Goal: Transaction & Acquisition: Subscribe to service/newsletter

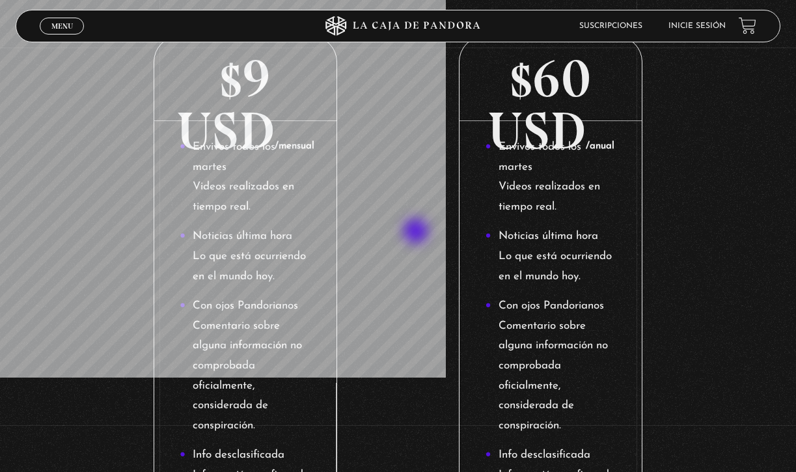
scroll to position [271, 0]
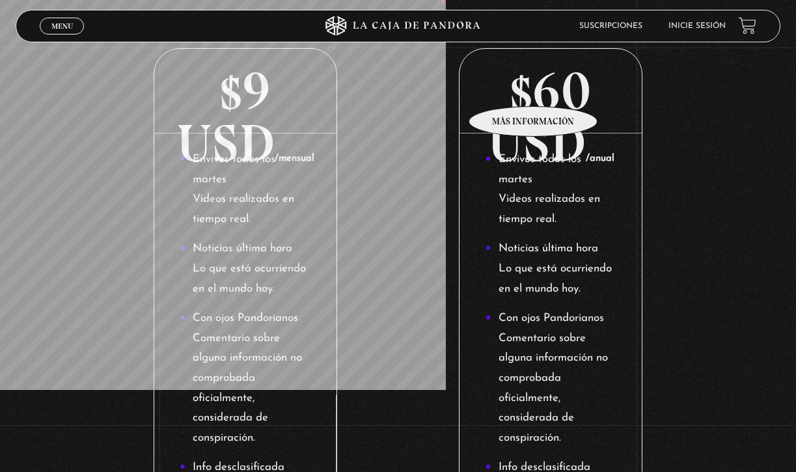
click at [534, 87] on p "$60 USD /anual" at bounding box center [551, 91] width 182 height 85
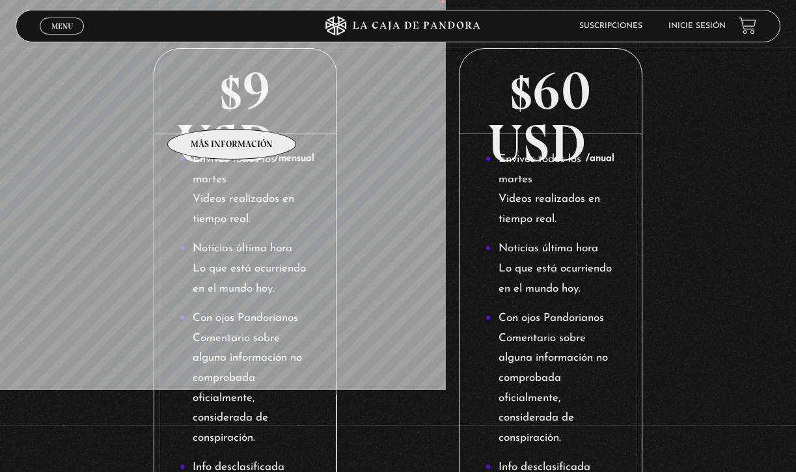
click at [232, 109] on p "$9 USD /mensual" at bounding box center [245, 91] width 182 height 85
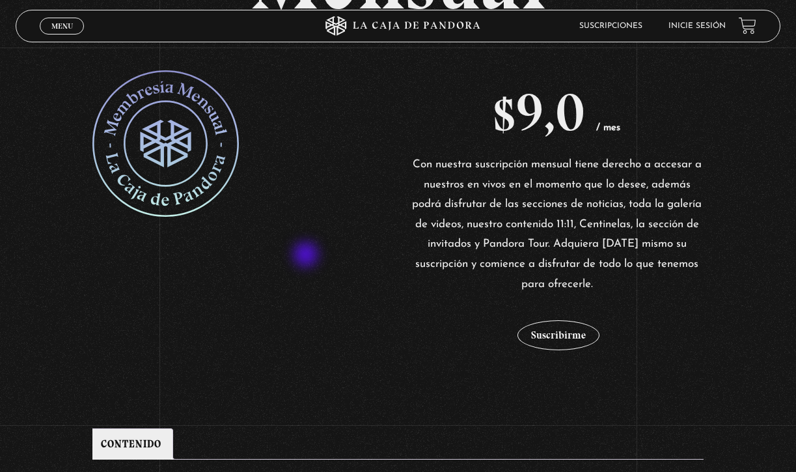
scroll to position [229, 0]
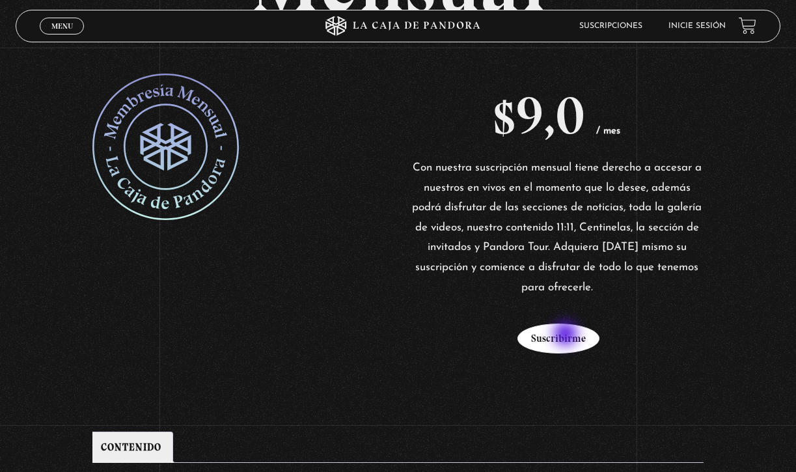
click at [567, 335] on button "Suscribirme" at bounding box center [559, 339] width 82 height 30
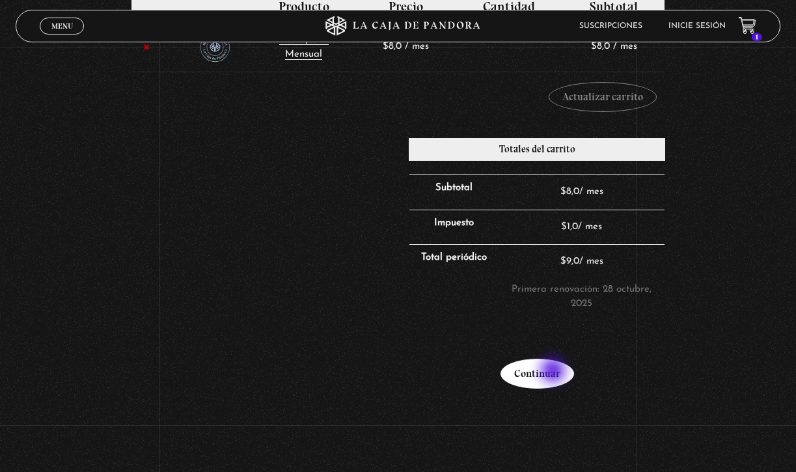
scroll to position [283, 0]
click at [555, 372] on link "Continuar" at bounding box center [538, 373] width 74 height 30
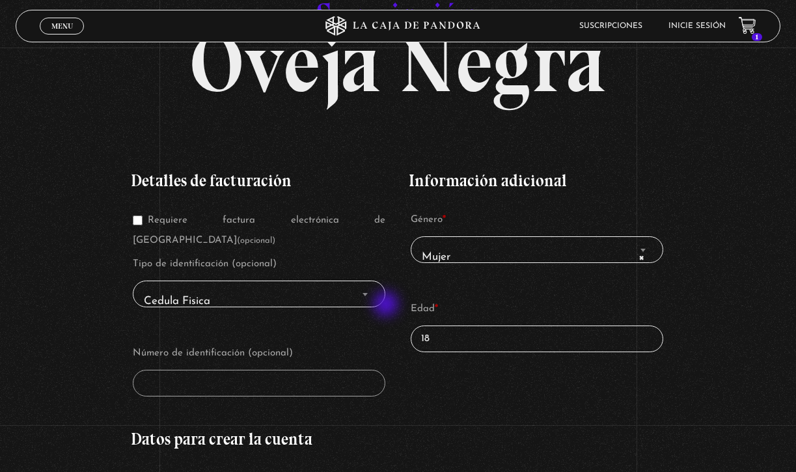
scroll to position [117, 0]
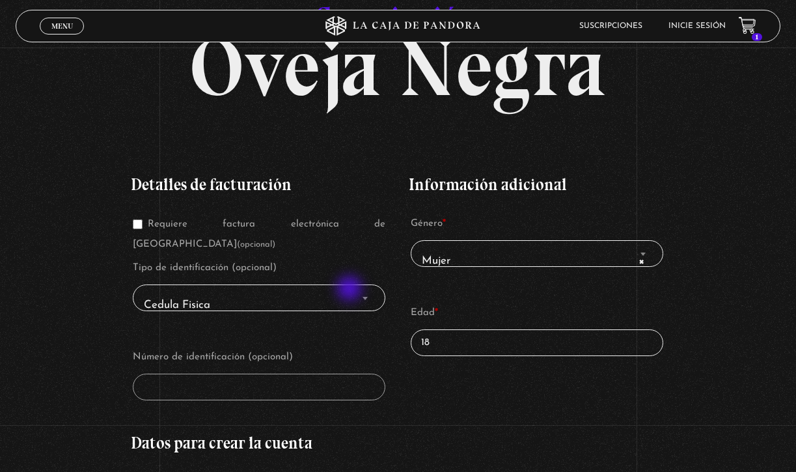
click at [351, 290] on span "Cedula Fisica" at bounding box center [259, 304] width 241 height 29
click at [323, 290] on span "Cedula Fisica" at bounding box center [259, 304] width 241 height 29
click at [362, 290] on span "Finalizar compra" at bounding box center [365, 298] width 13 height 17
click at [366, 290] on span "Finalizar compra" at bounding box center [365, 298] width 13 height 17
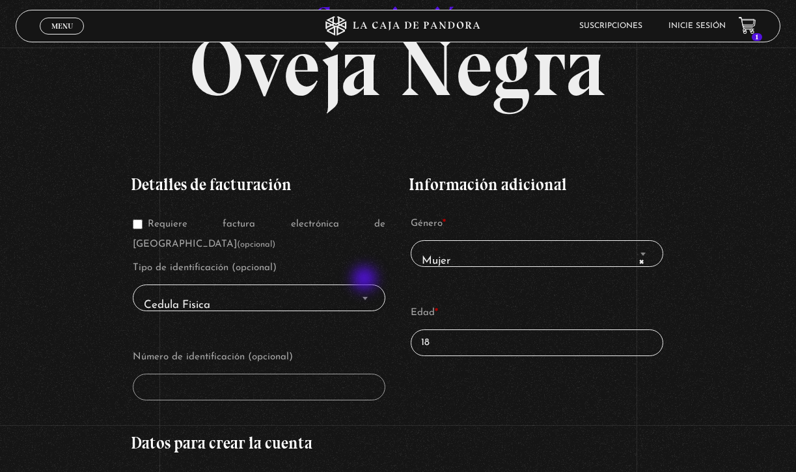
click at [366, 290] on span "Finalizar compra" at bounding box center [365, 298] width 13 height 17
click at [176, 292] on span "Cedula Fisica" at bounding box center [259, 304] width 241 height 29
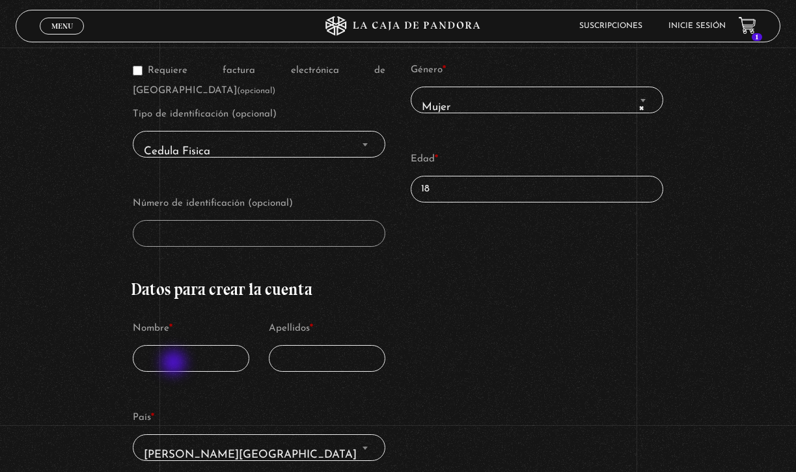
scroll to position [273, 0]
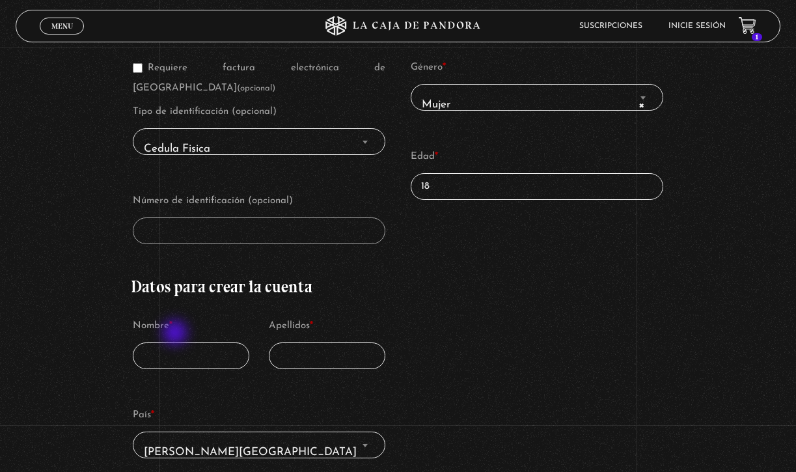
click at [176, 342] on input "Nombre *" at bounding box center [191, 355] width 117 height 27
click at [438, 189] on input "18" at bounding box center [537, 186] width 253 height 27
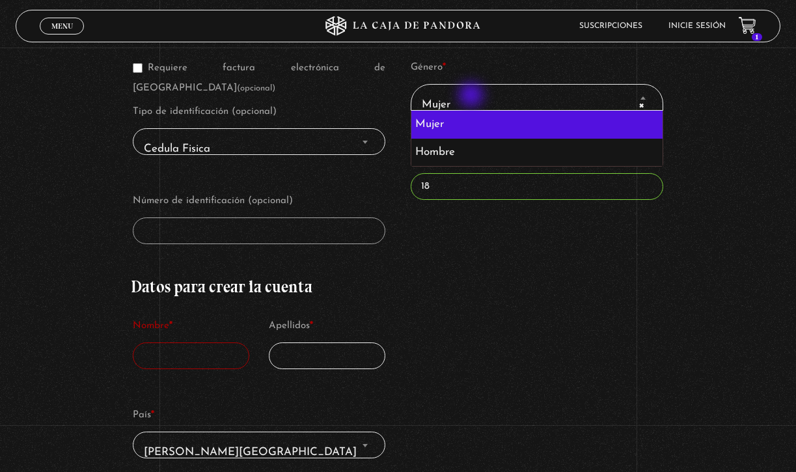
click at [473, 96] on span "× Mujer" at bounding box center [537, 104] width 241 height 29
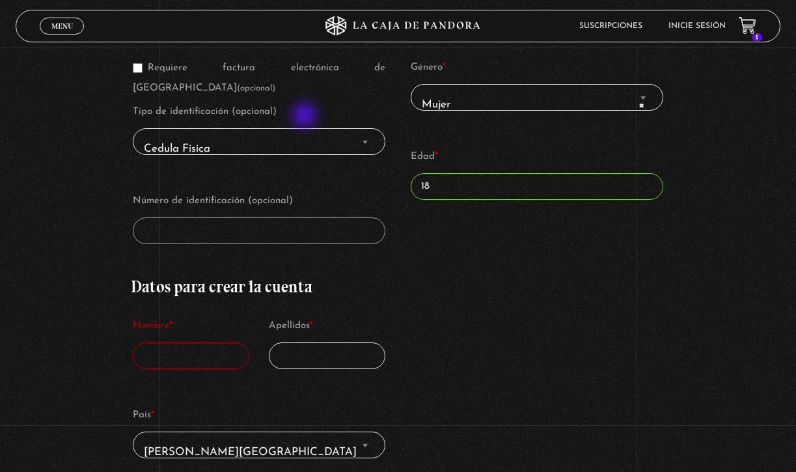
click at [306, 134] on span "Cedula Fisica" at bounding box center [259, 148] width 241 height 29
click at [183, 134] on span "Cedula Fisica" at bounding box center [259, 148] width 241 height 29
click at [466, 178] on input "18" at bounding box center [537, 186] width 253 height 27
type input "1"
type input "24"
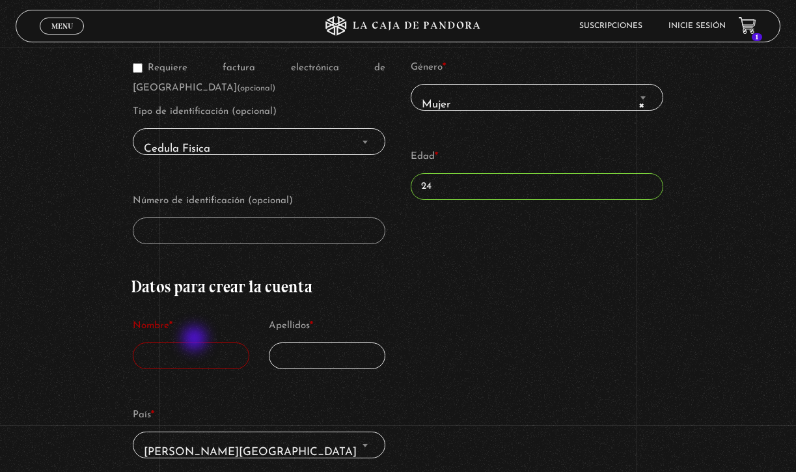
click at [196, 342] on input "Nombre *" at bounding box center [191, 355] width 117 height 27
type input "Edrie"
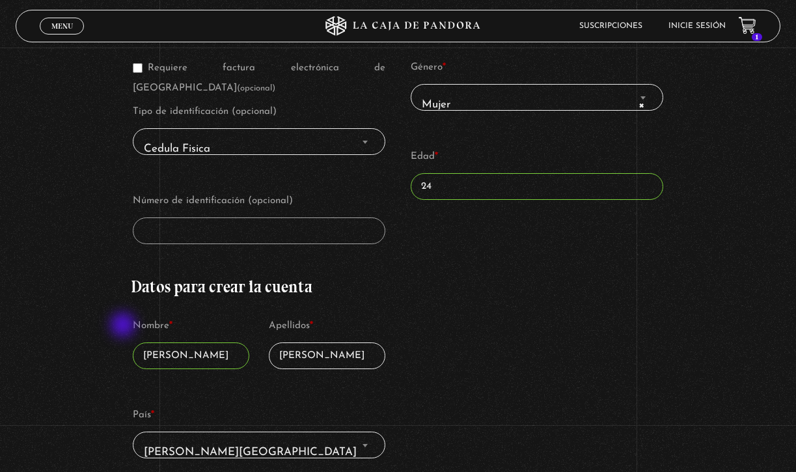
type input "Alvarado"
click at [169, 342] on input "Edrie" at bounding box center [191, 355] width 117 height 27
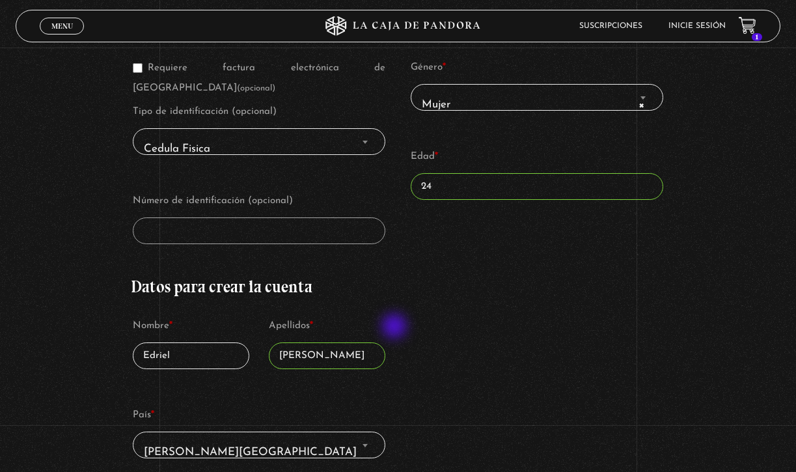
type input "Edriel"
click at [439, 329] on div "Detalles de facturación Requiere factura electrónica de Costa Rica (opcional) T…" at bounding box center [398, 470] width 535 height 938
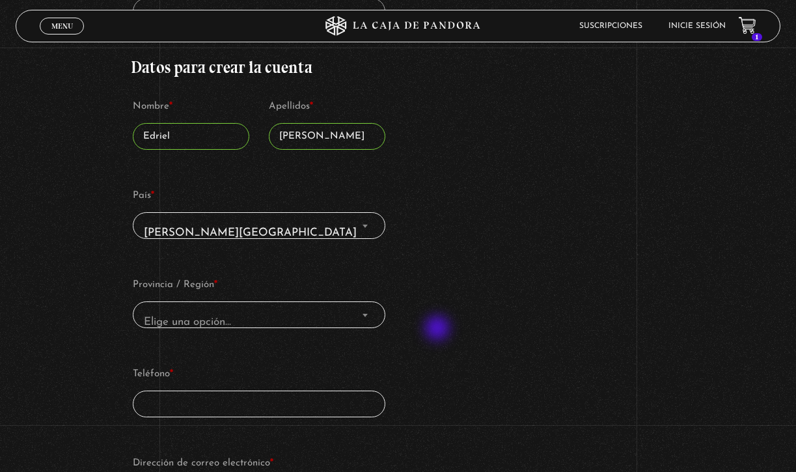
scroll to position [533, 0]
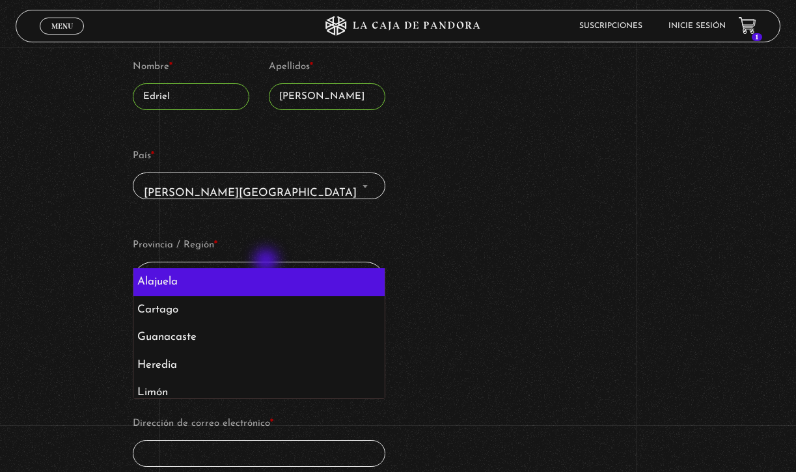
click at [268, 268] on span "Alajuela" at bounding box center [259, 282] width 241 height 29
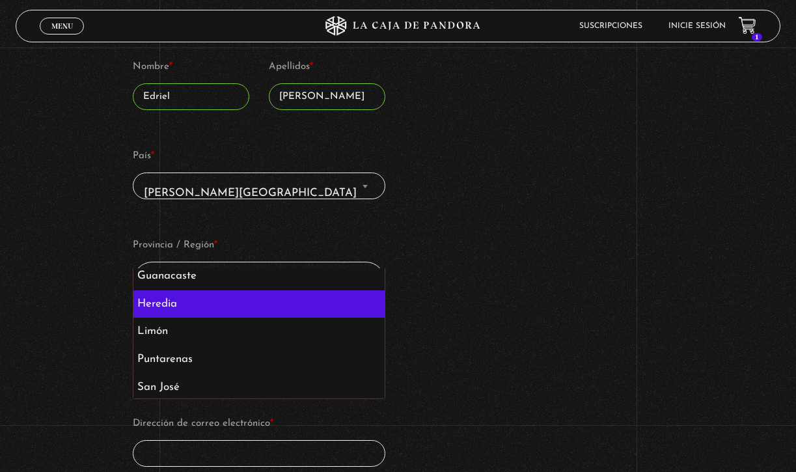
scroll to position [61, 0]
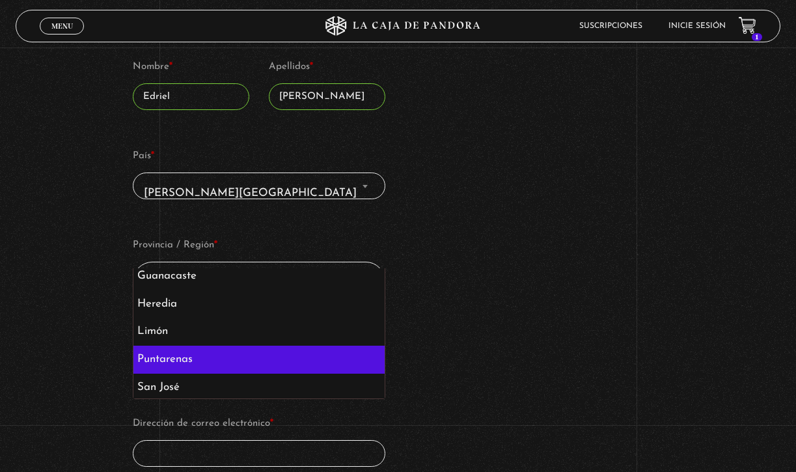
select select "CR-P"
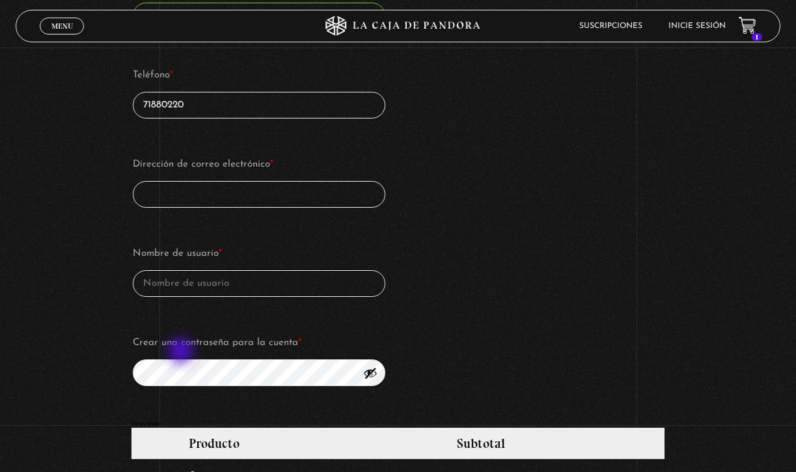
scroll to position [794, 0]
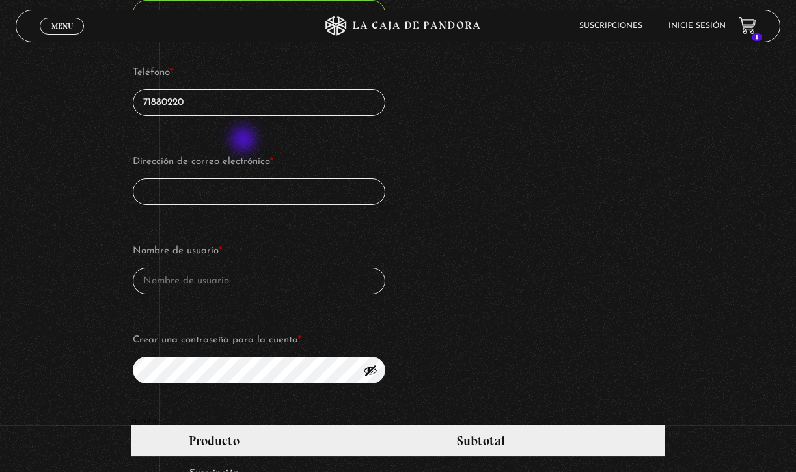
type input "71880220"
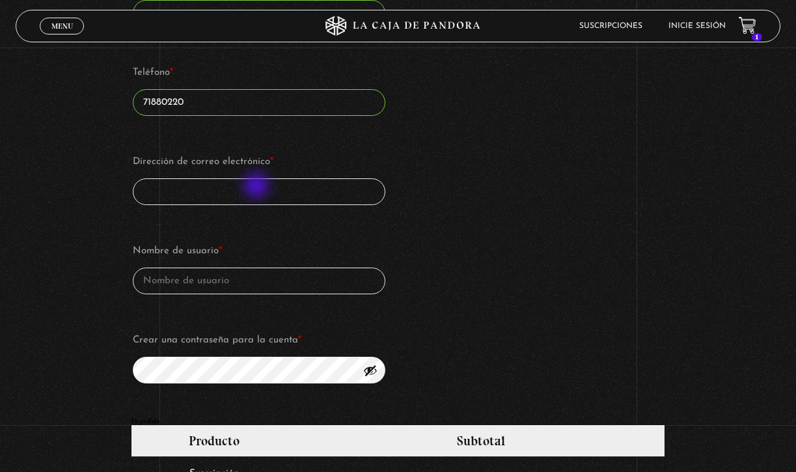
type input "edrielalvarado@gmail.com"
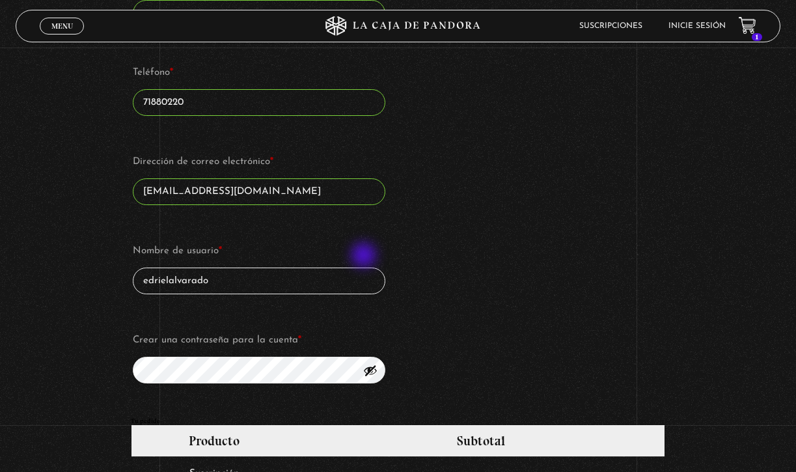
click at [365, 268] on input "edrielalvarado" at bounding box center [259, 281] width 253 height 27
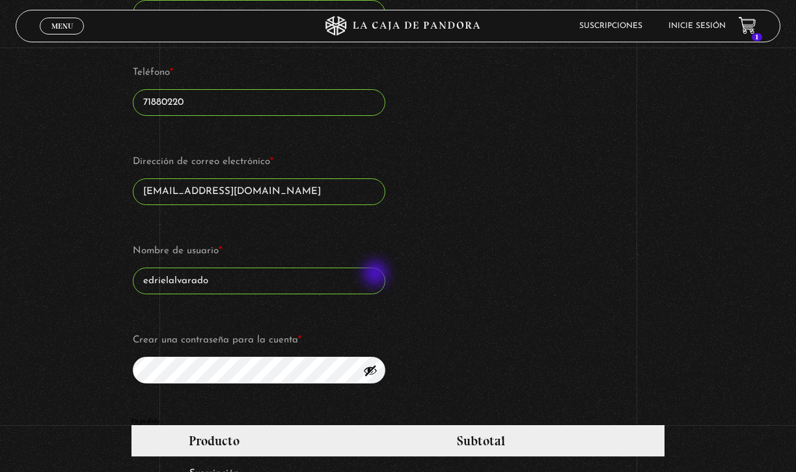
click at [377, 275] on p "Nombre de usuario * edrielalvarado" at bounding box center [259, 268] width 257 height 57
click at [258, 288] on div "Nombre de usuario * edrielalvarado Crear una contraseña para la cuenta *" at bounding box center [259, 313] width 257 height 146
click at [247, 272] on input "edrielalvarado" at bounding box center [259, 281] width 253 height 27
click at [247, 271] on input "edrielalvarado" at bounding box center [259, 281] width 253 height 27
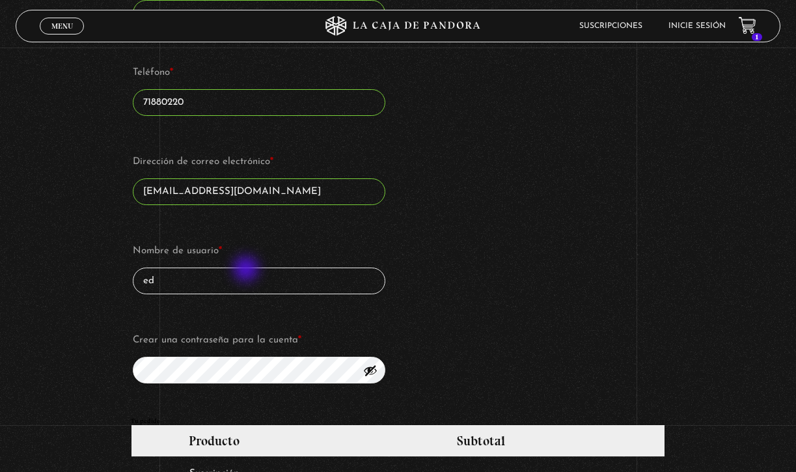
type input "e"
type input "edri"
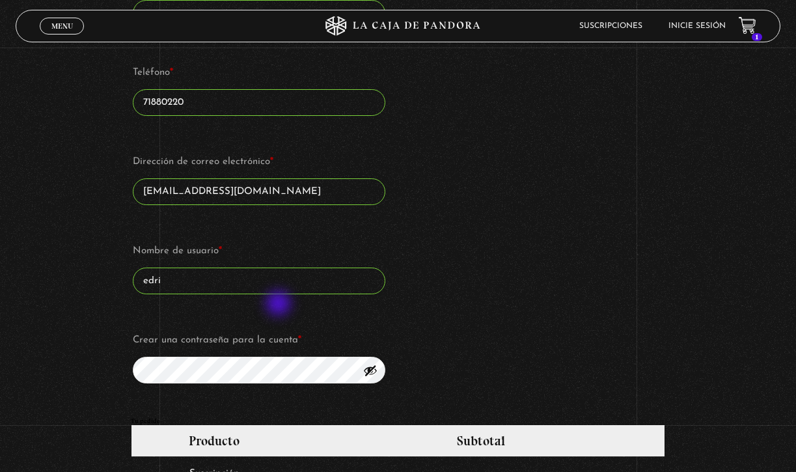
click at [280, 305] on div "Nombre de usuario * edri Crear una contraseña para la cuenta *" at bounding box center [259, 313] width 257 height 146
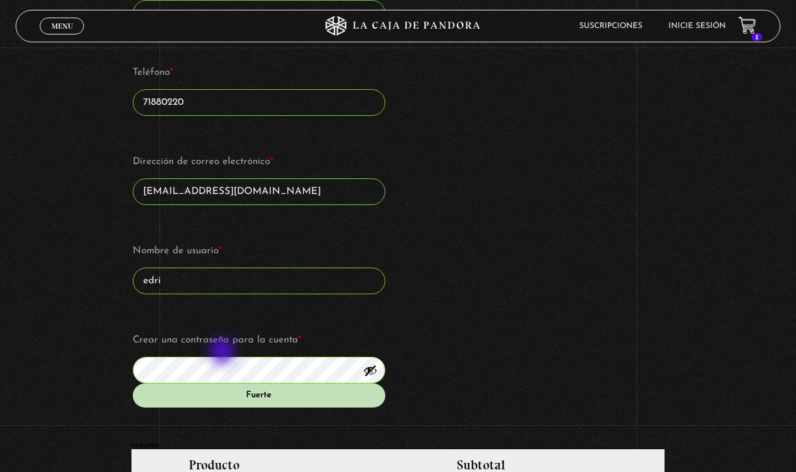
scroll to position [0, 0]
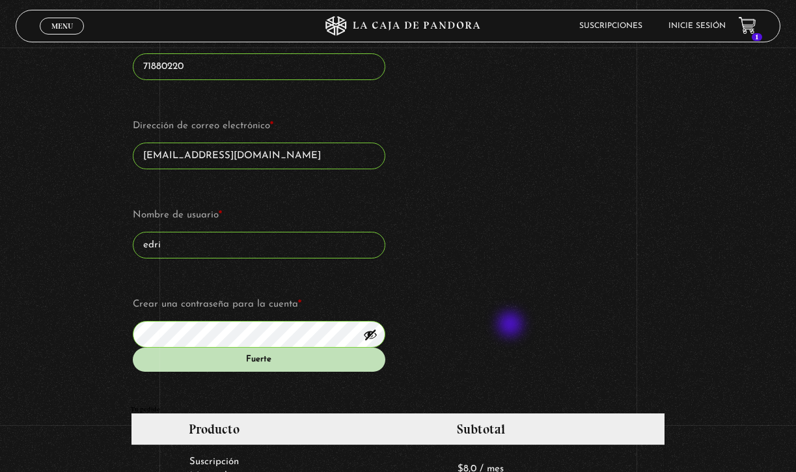
scroll to position [818, 0]
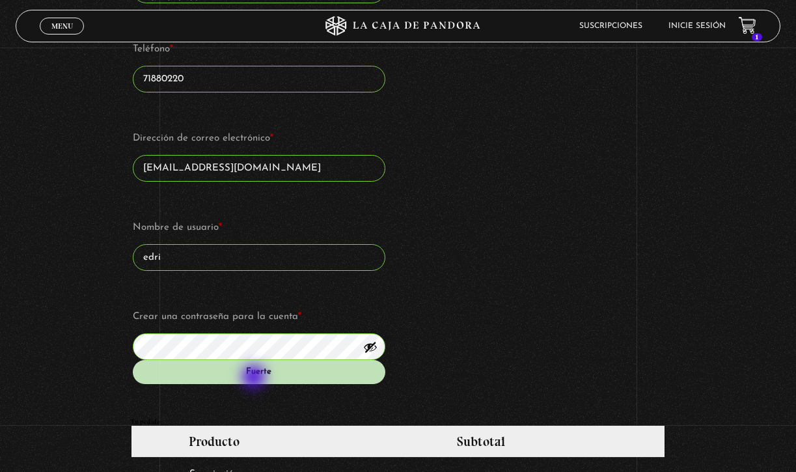
click at [368, 340] on button "Mostrar contraseña" at bounding box center [370, 347] width 14 height 14
click at [113, 326] on div "Suscripción Oveja Negra Si ya eres cliente, por favor, rellena tus datos a cont…" at bounding box center [398, 209] width 796 height 1865
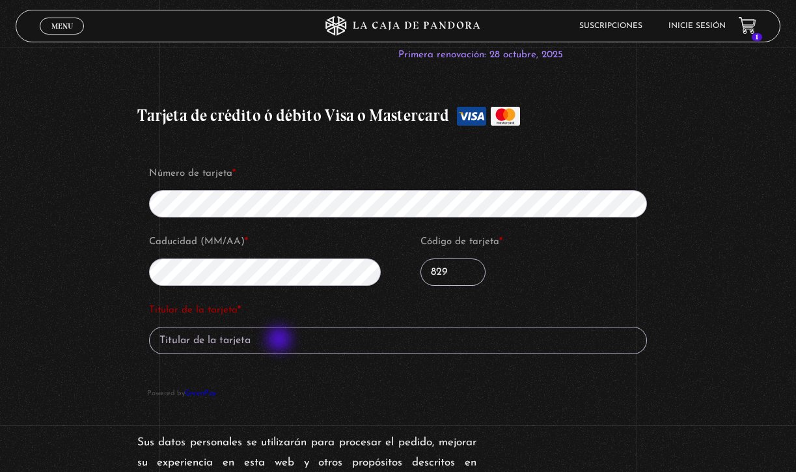
scroll to position [1429, 0]
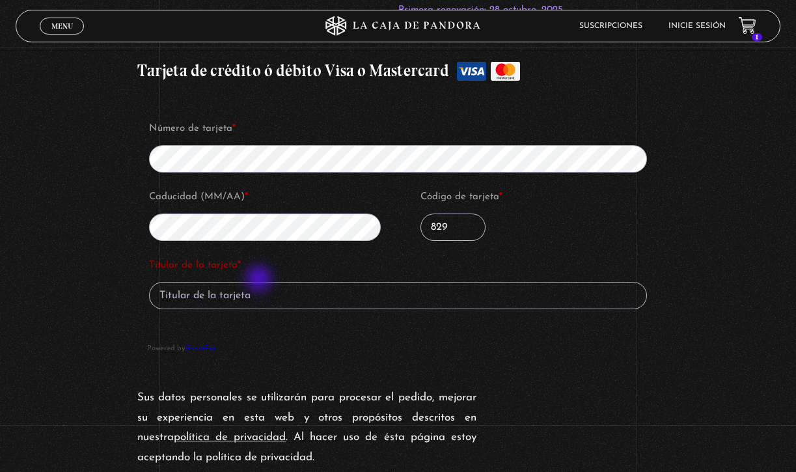
type input "829"
click at [260, 282] on input "Titular de la tarjeta *" at bounding box center [398, 295] width 498 height 27
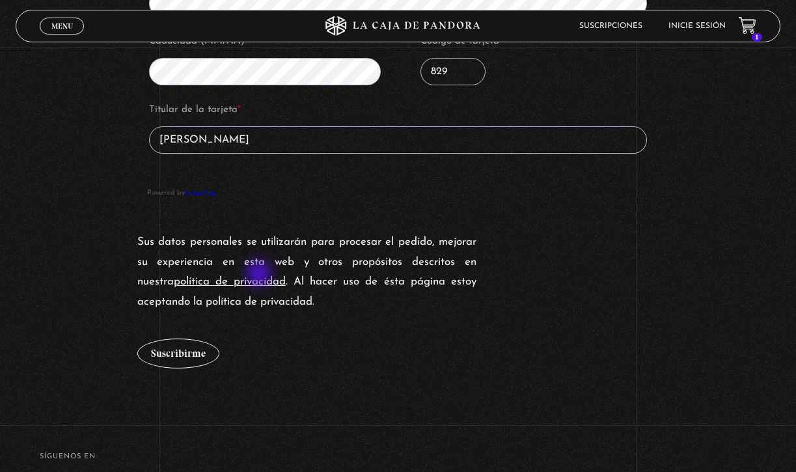
scroll to position [1585, 0]
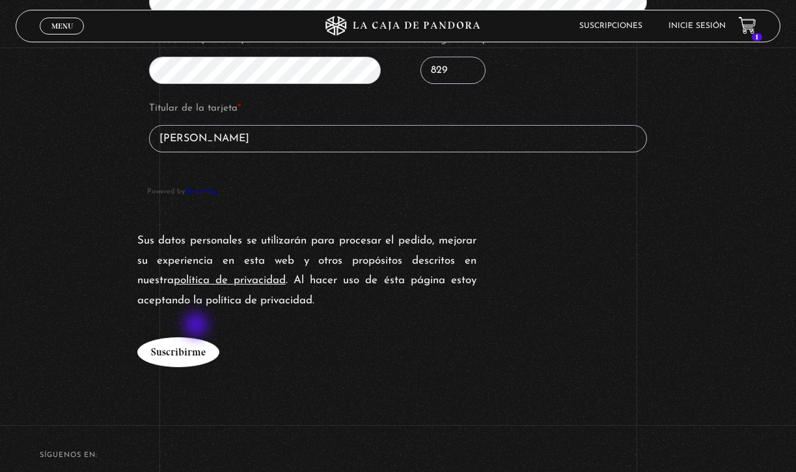
type input "[PERSON_NAME]"
click at [197, 337] on button "Suscribirme" at bounding box center [178, 352] width 82 height 30
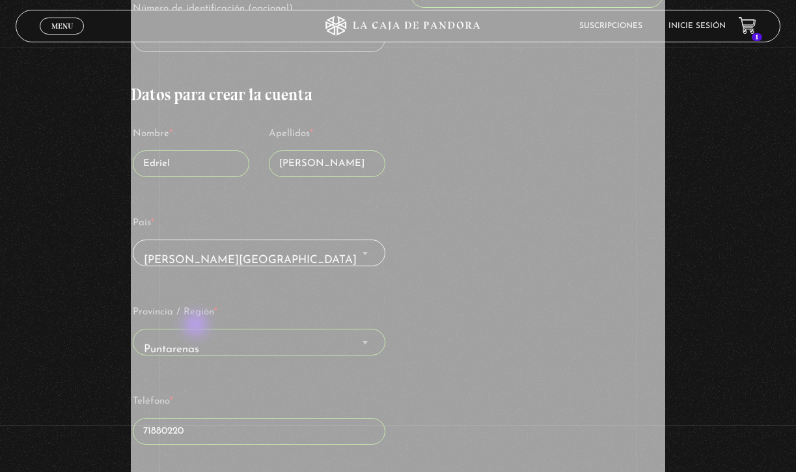
scroll to position [0, 0]
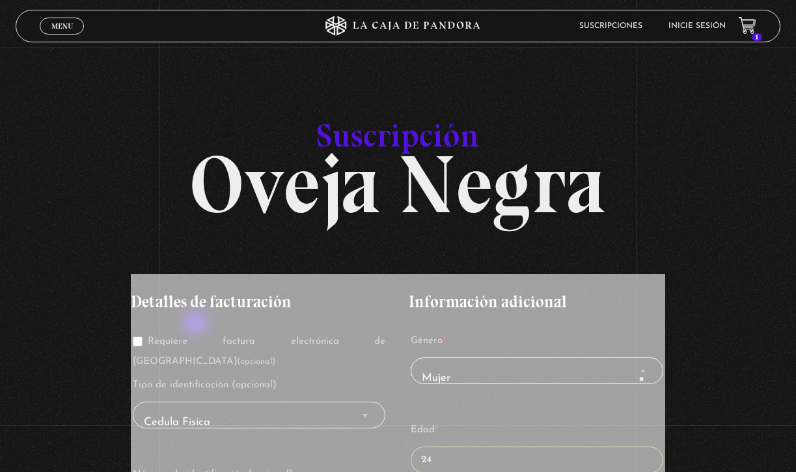
drag, startPoint x: 197, startPoint y: 326, endPoint x: 197, endPoint y: 308, distance: 18.2
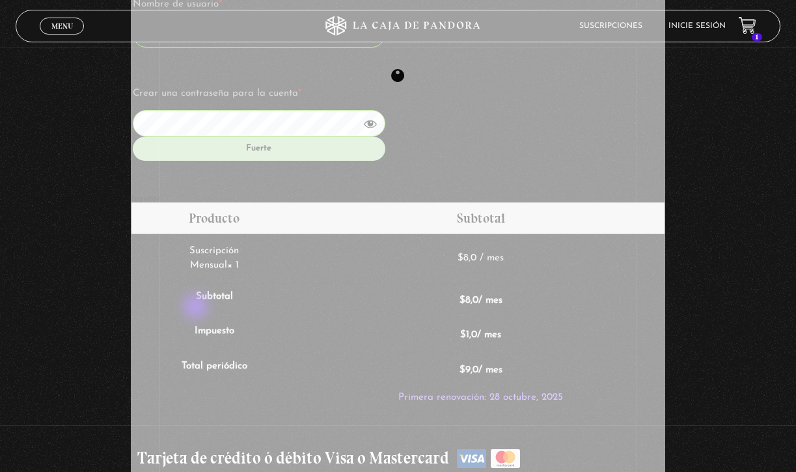
scroll to position [1027, 0]
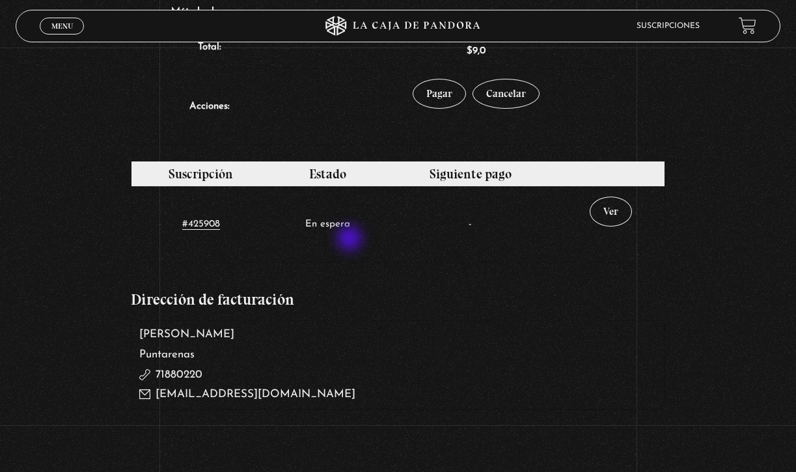
scroll to position [543, 0]
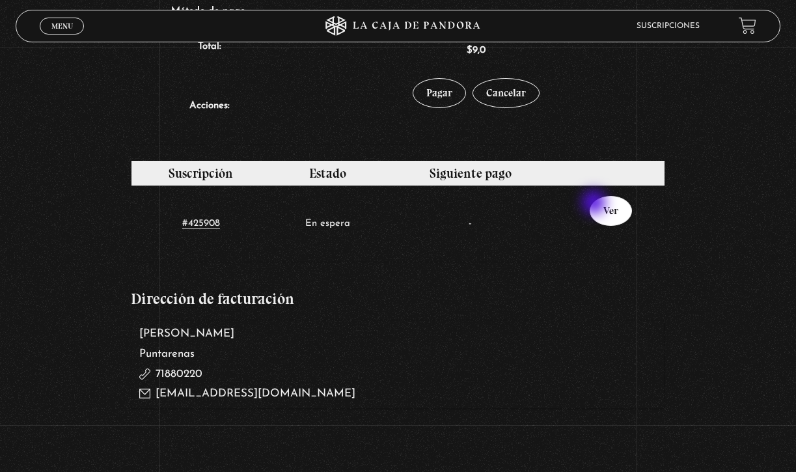
click at [596, 204] on link "Ver" at bounding box center [611, 211] width 42 height 30
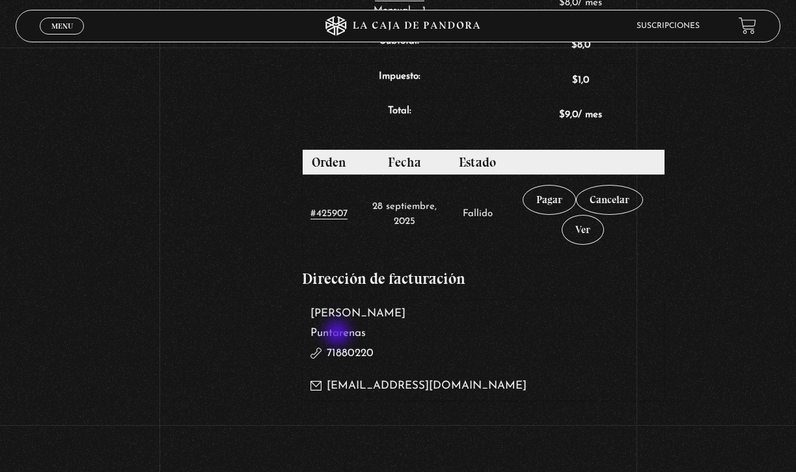
scroll to position [568, 0]
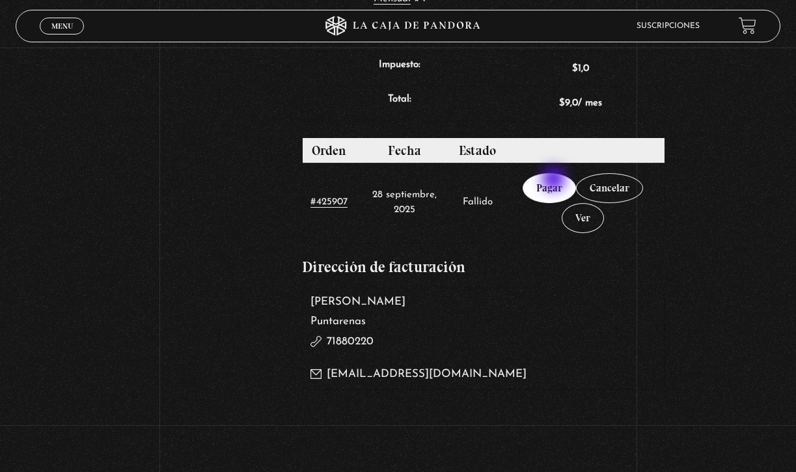
click at [555, 180] on link "Pagar" at bounding box center [549, 188] width 53 height 30
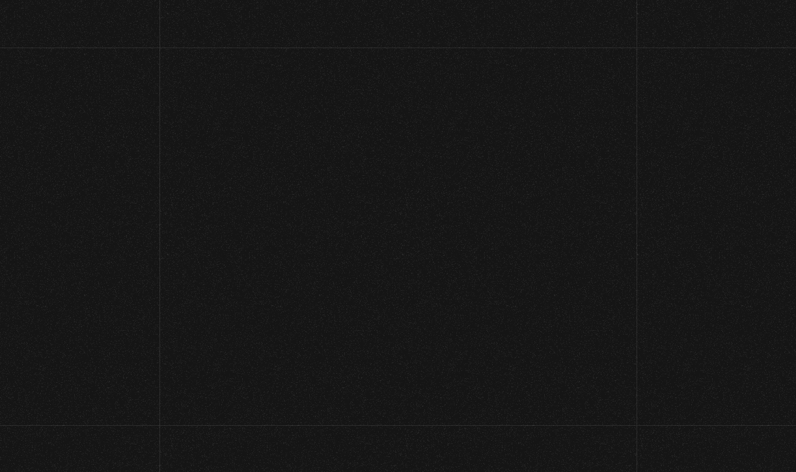
select select "CR-P"
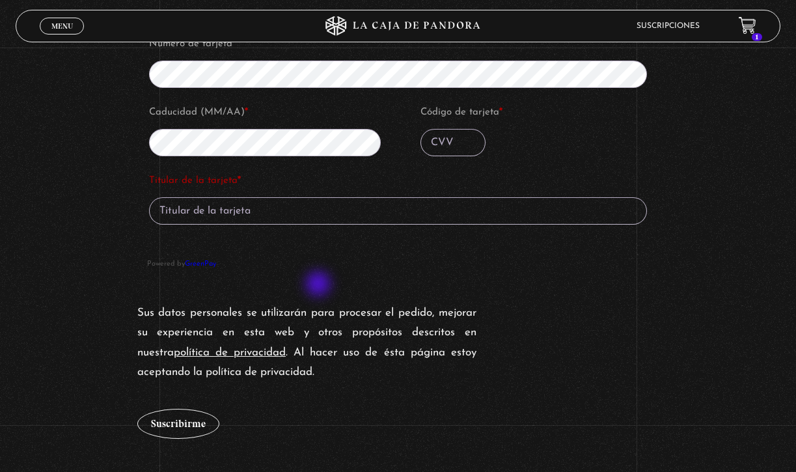
click at [320, 303] on p "Sus datos personales se utilizarán para procesar el pedido, mejorar su experien…" at bounding box center [306, 342] width 339 height 79
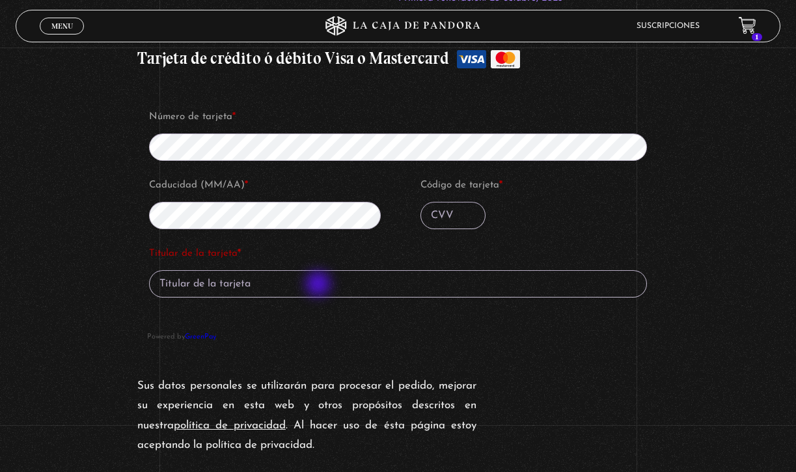
scroll to position [1233, 0]
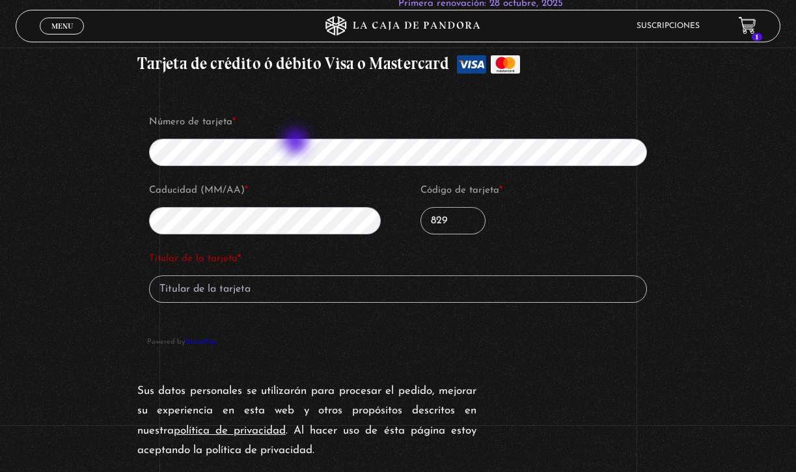
type input "829"
type input "e"
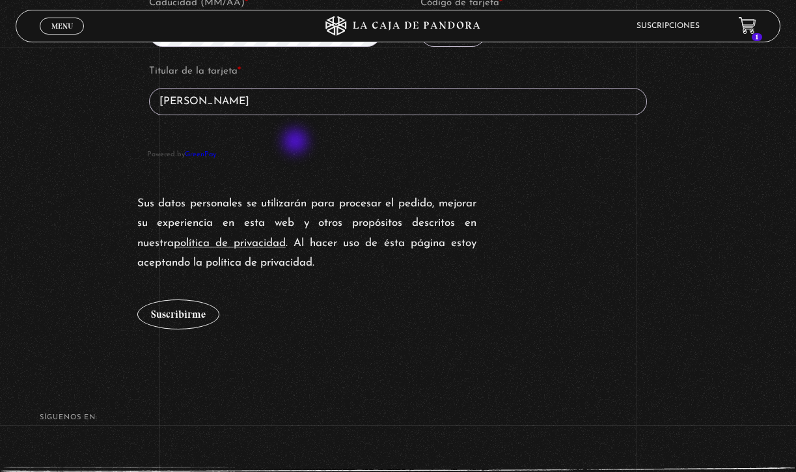
scroll to position [1466, 0]
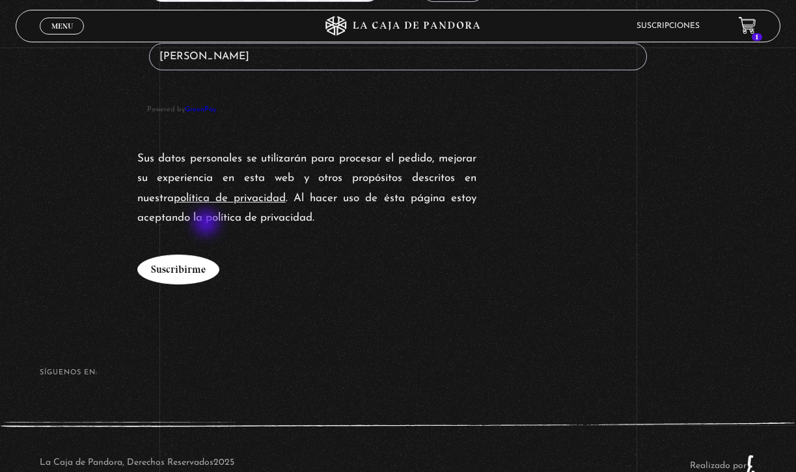
type input "Edriel Alvarado Jimenez"
click at [189, 256] on button "Suscribirme" at bounding box center [178, 270] width 82 height 30
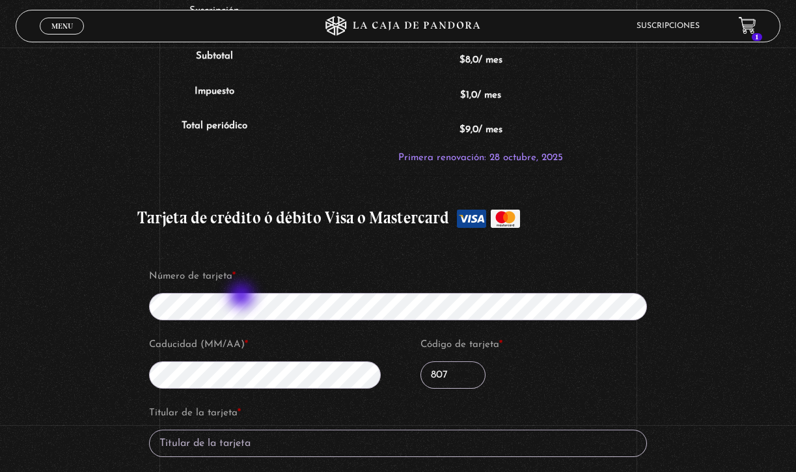
scroll to position [1231, 0]
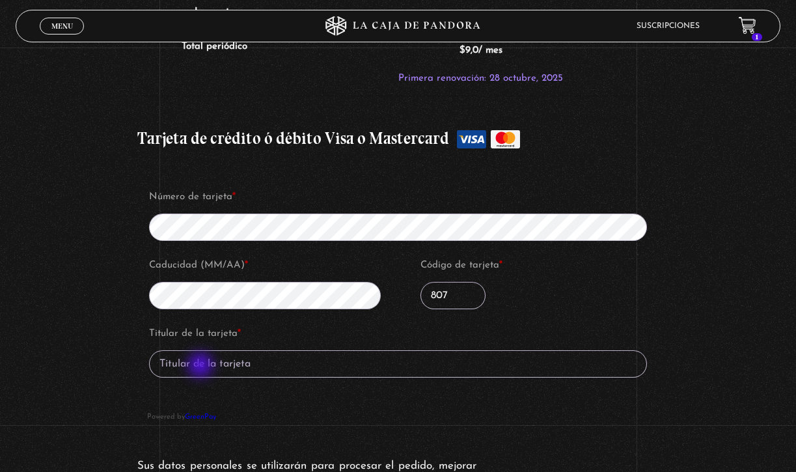
type input "807"
click at [210, 350] on input "Titular de la tarjeta *" at bounding box center [398, 363] width 498 height 27
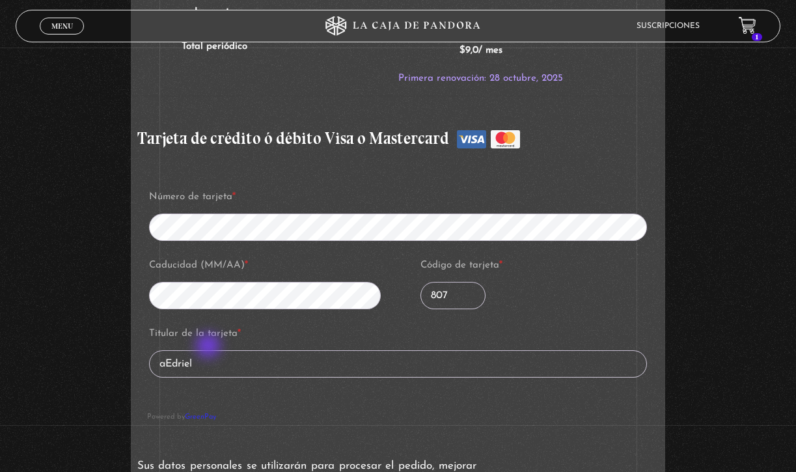
type input "Edriel"
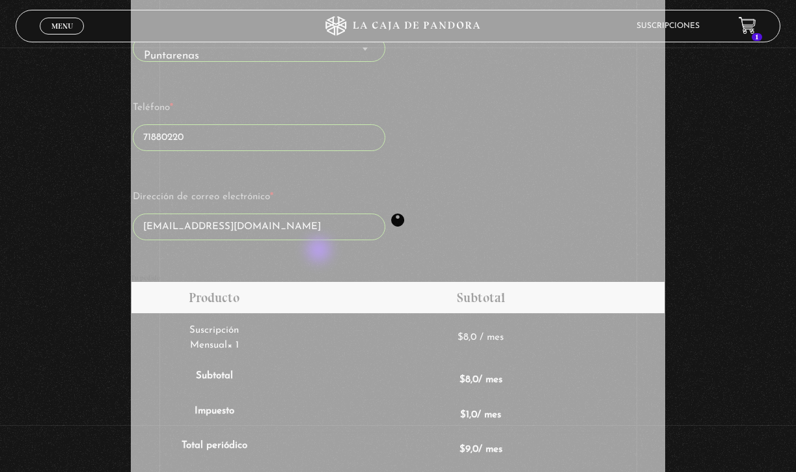
scroll to position [822, 0]
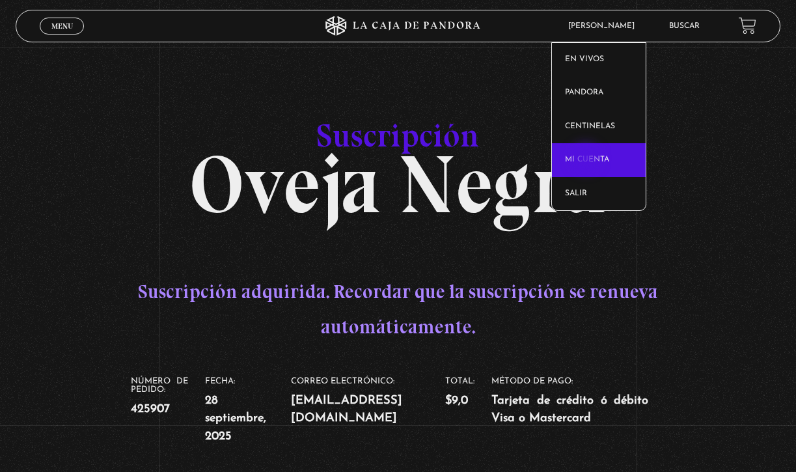
click at [587, 160] on link "Mi cuenta" at bounding box center [599, 160] width 94 height 34
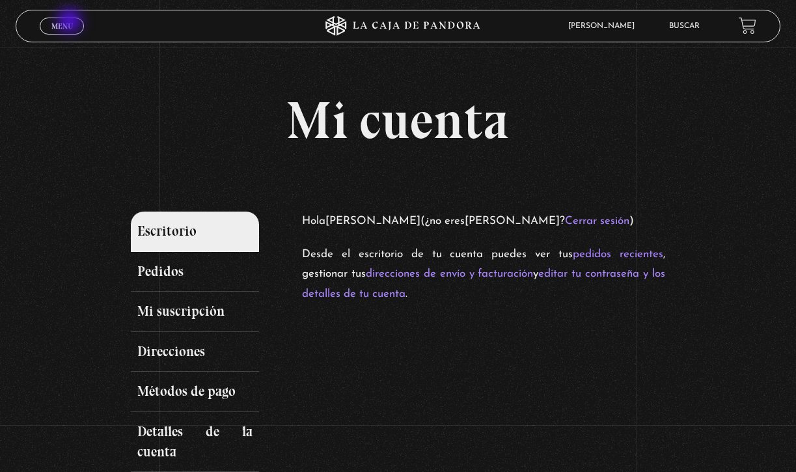
click at [71, 22] on span "Menu" at bounding box center [61, 26] width 21 height 8
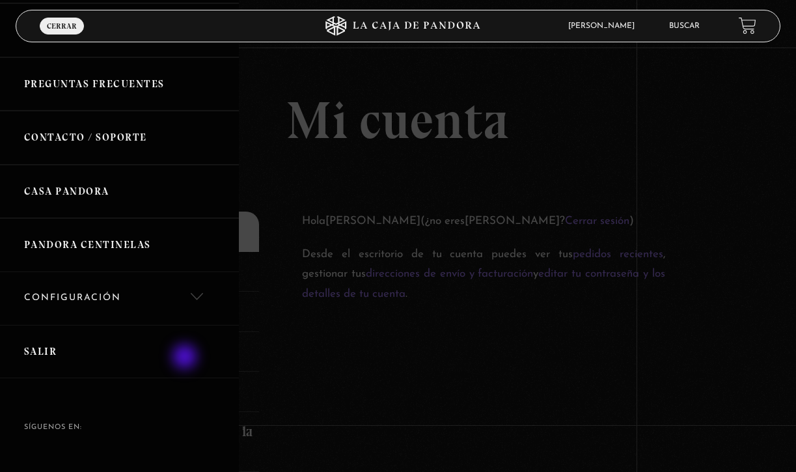
scroll to position [369, 0]
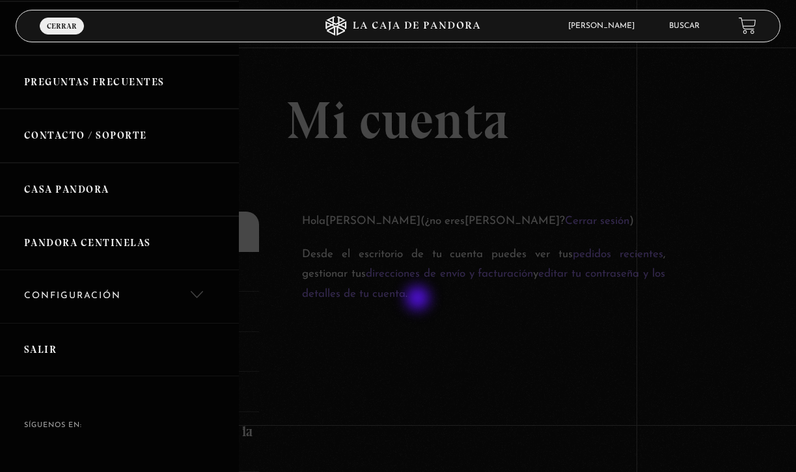
click at [439, 303] on div at bounding box center [398, 236] width 796 height 472
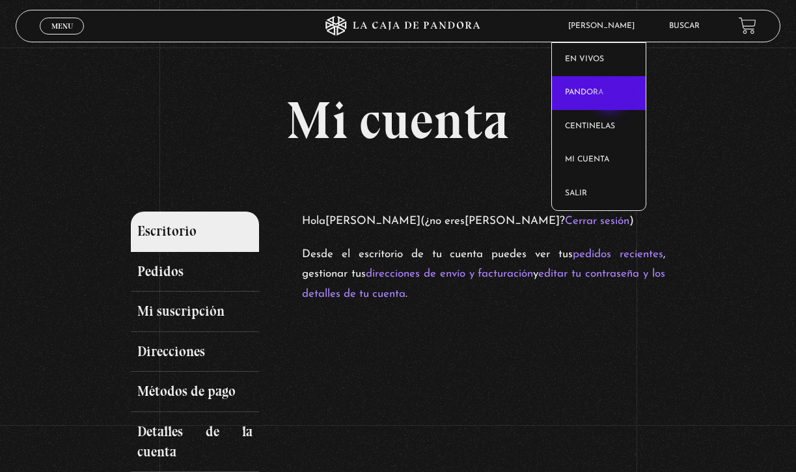
click at [611, 100] on link "Pandora" at bounding box center [599, 93] width 94 height 34
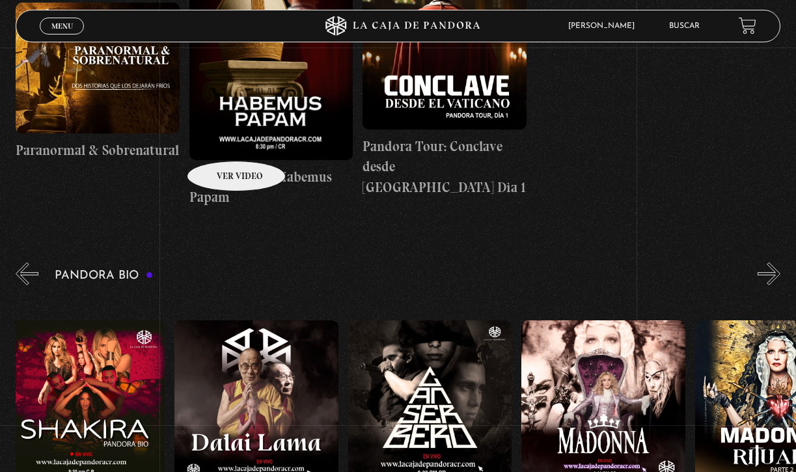
scroll to position [158, 0]
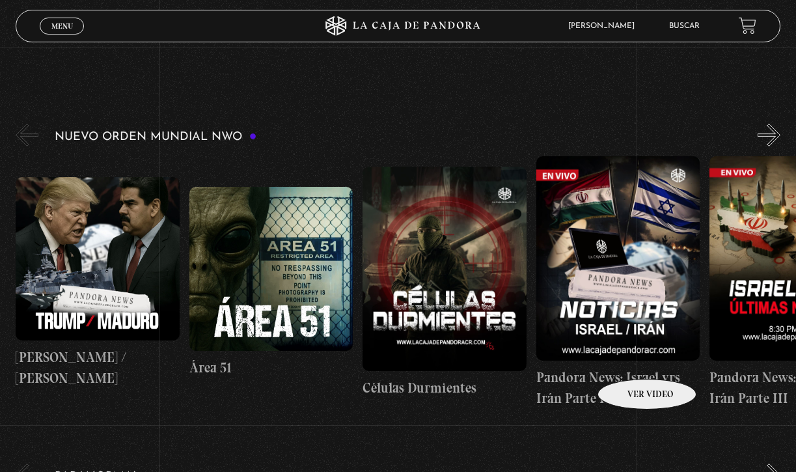
click at [630, 359] on figure at bounding box center [618, 258] width 163 height 204
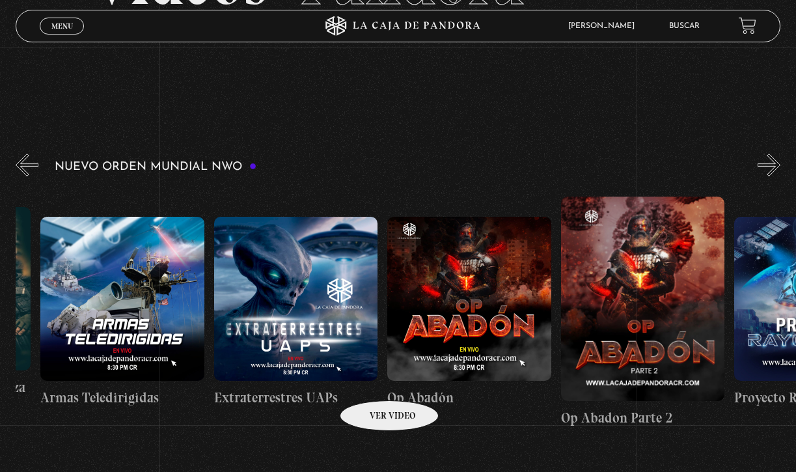
scroll to position [0, 4308]
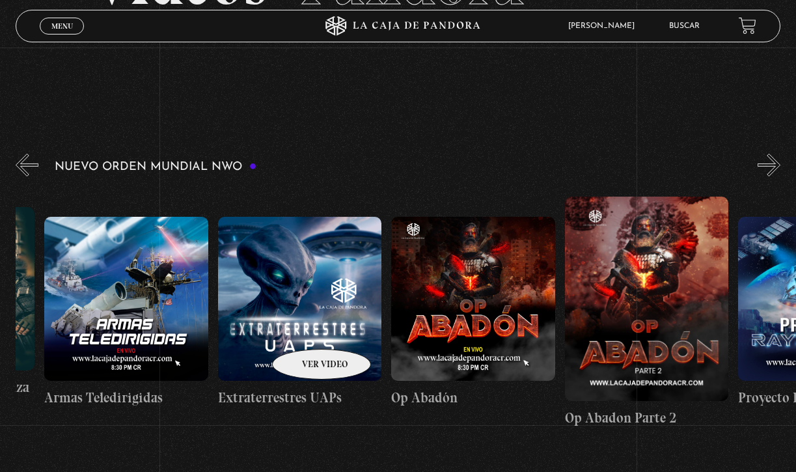
drag, startPoint x: 305, startPoint y: 355, endPoint x: 398, endPoint y: 307, distance: 104.0
click at [316, 314] on figure at bounding box center [299, 298] width 163 height 163
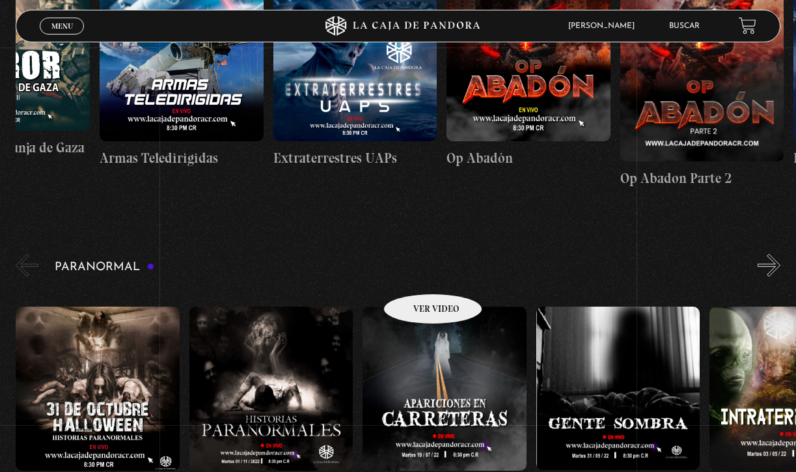
scroll to position [369, 0]
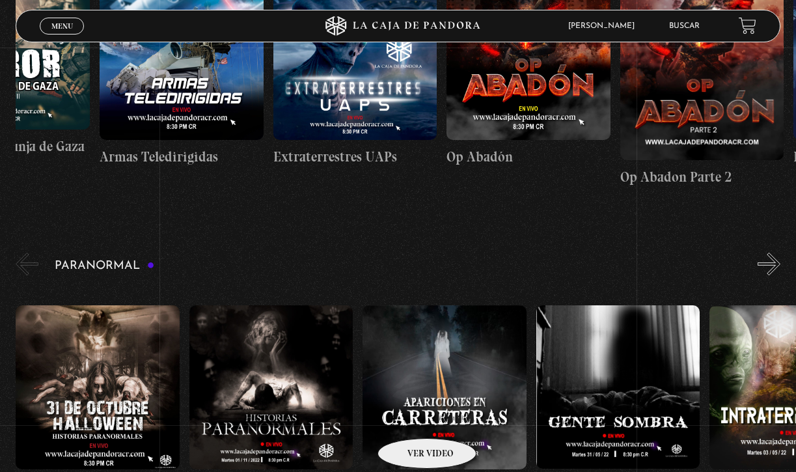
click at [410, 418] on figure at bounding box center [444, 386] width 163 height 163
